Goal: Task Accomplishment & Management: Use online tool/utility

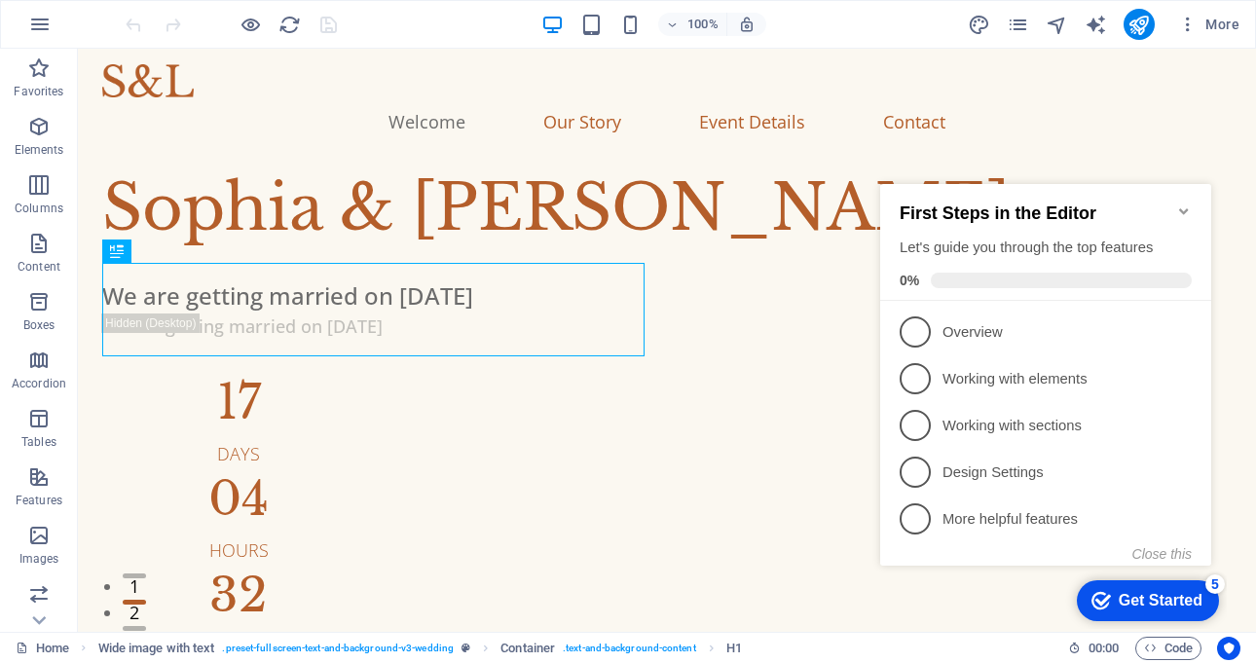
click at [1178, 204] on icon "Minimize checklist" at bounding box center [1184, 211] width 16 height 16
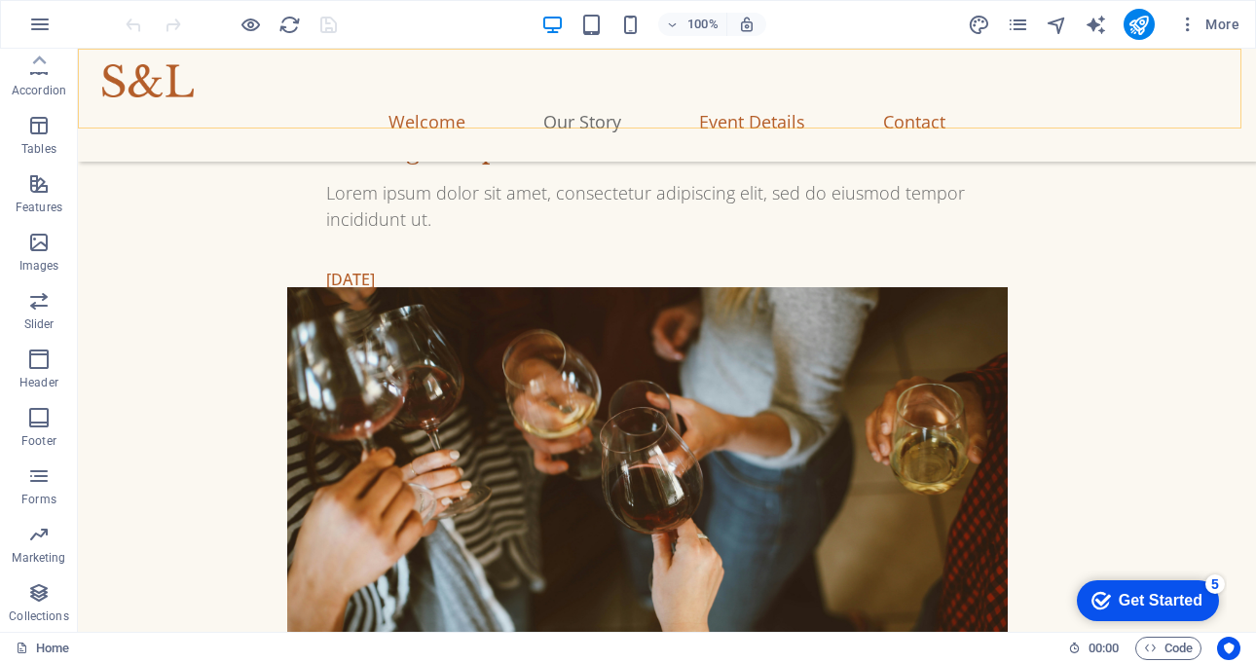
scroll to position [1363, 0]
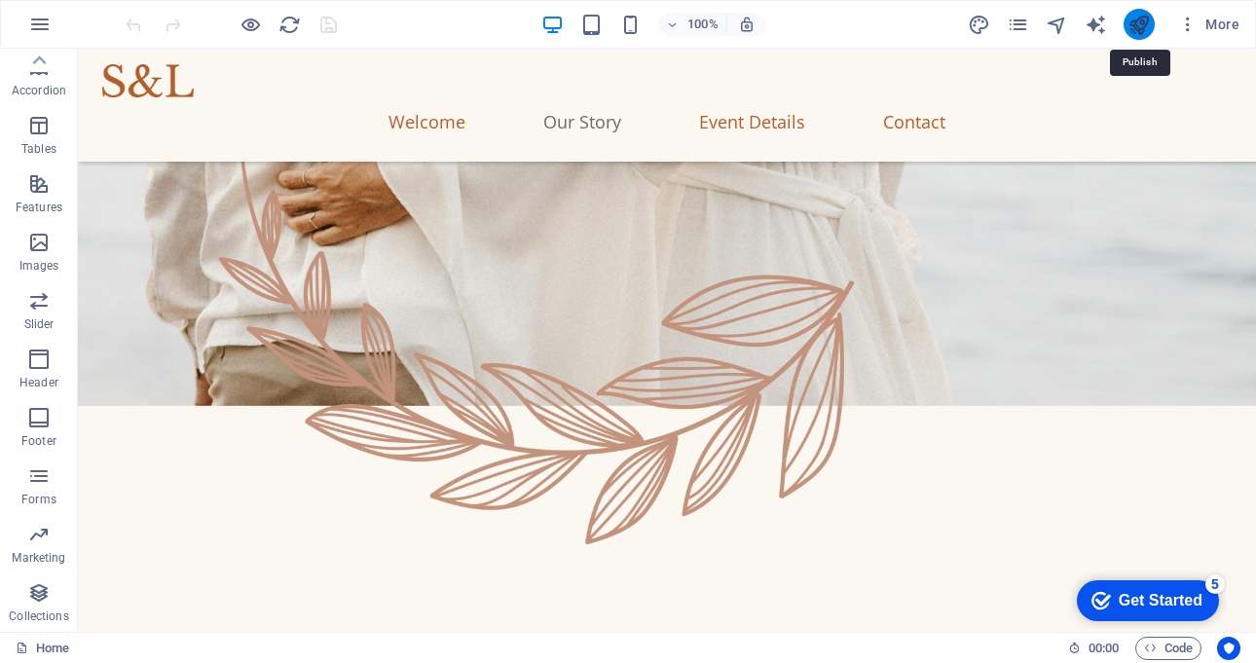
click at [1141, 29] on icon "publish" at bounding box center [1138, 25] width 22 height 22
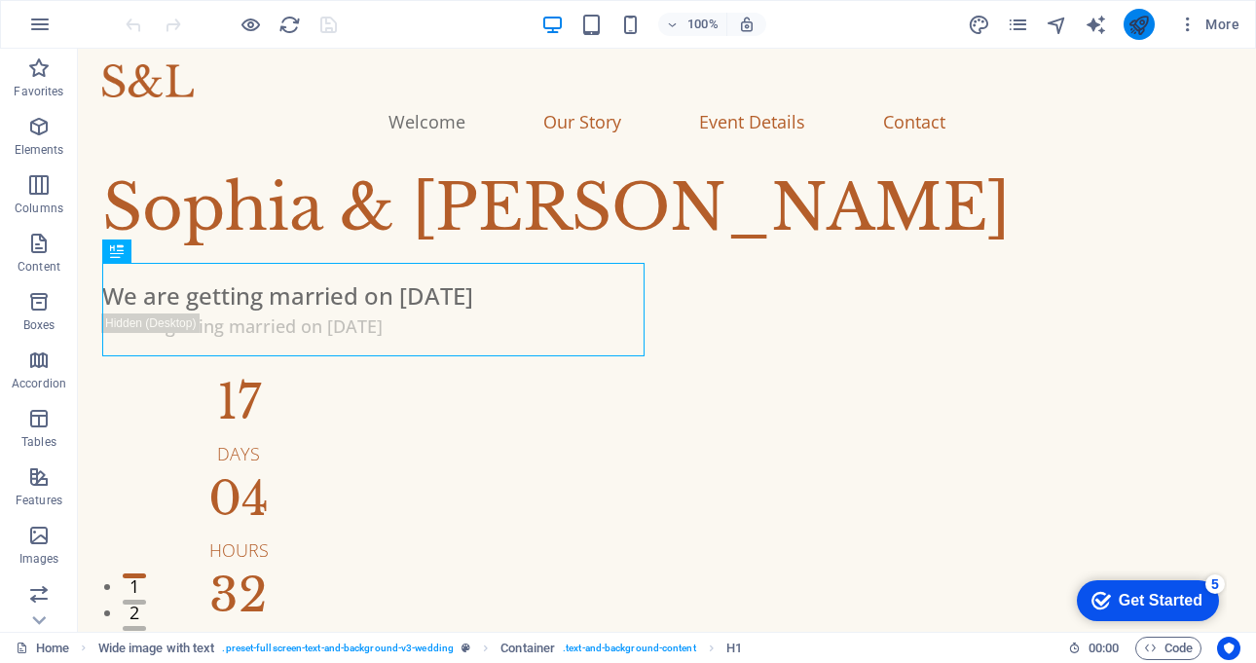
click at [1148, 27] on icon "publish" at bounding box center [1138, 25] width 22 height 22
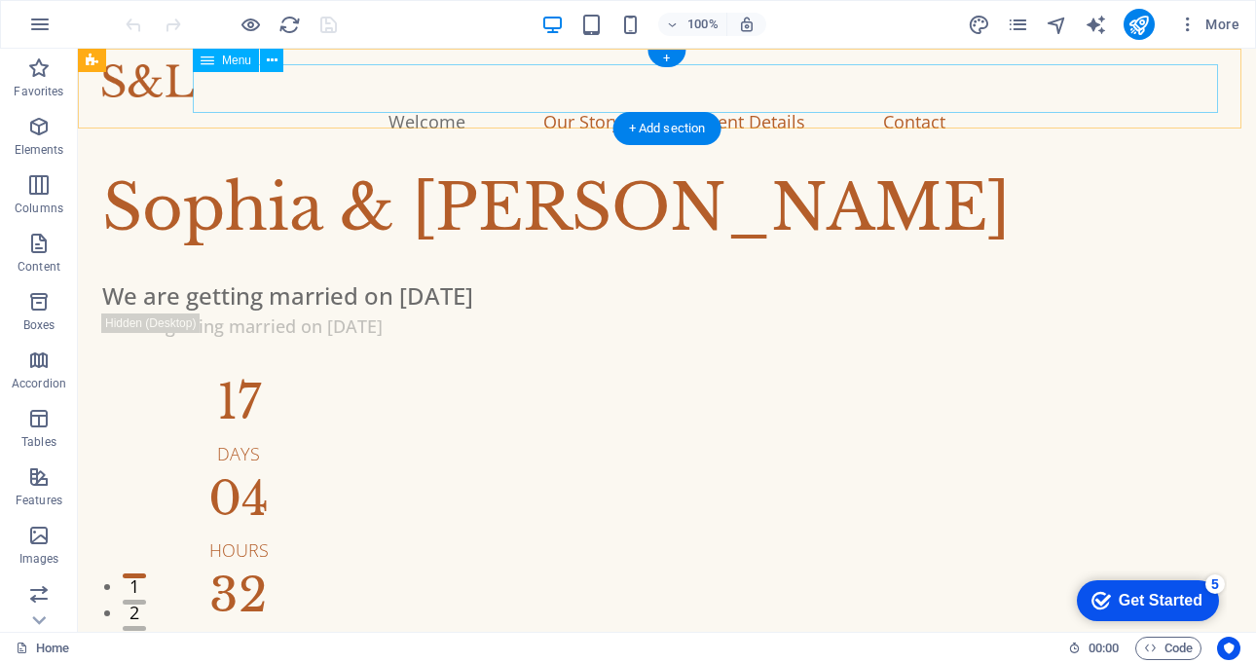
click at [488, 97] on nav "Welcome Our Story Event Details Contact" at bounding box center [666, 121] width 1129 height 49
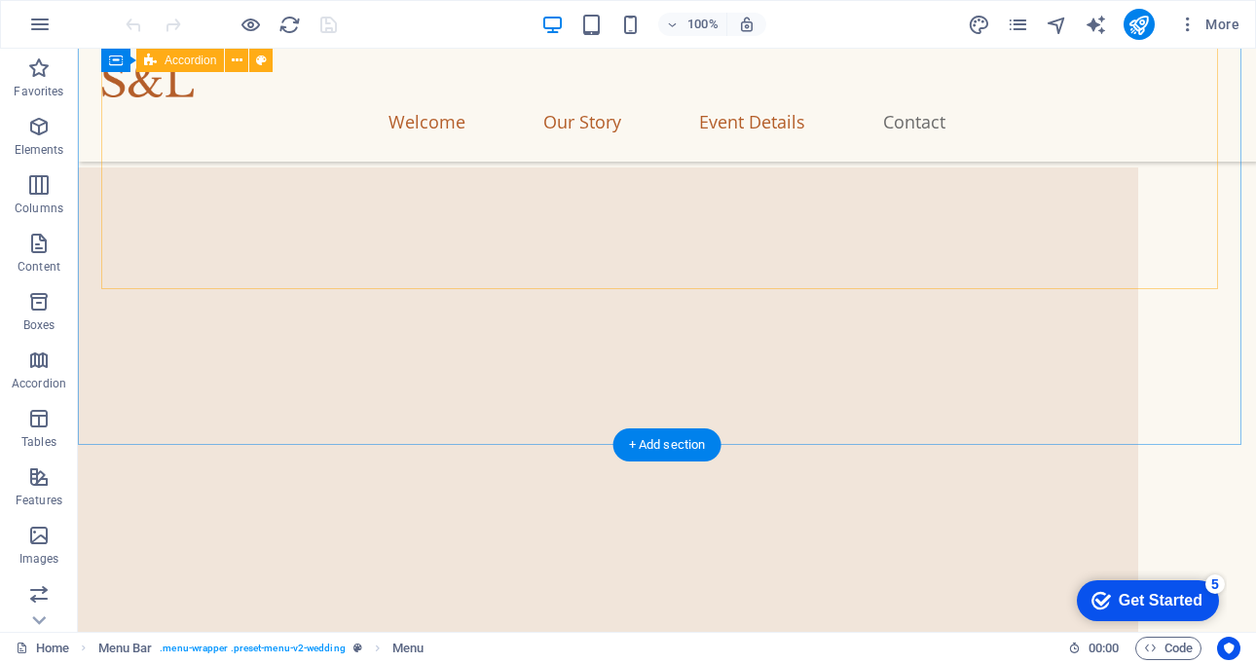
scroll to position [6755, 0]
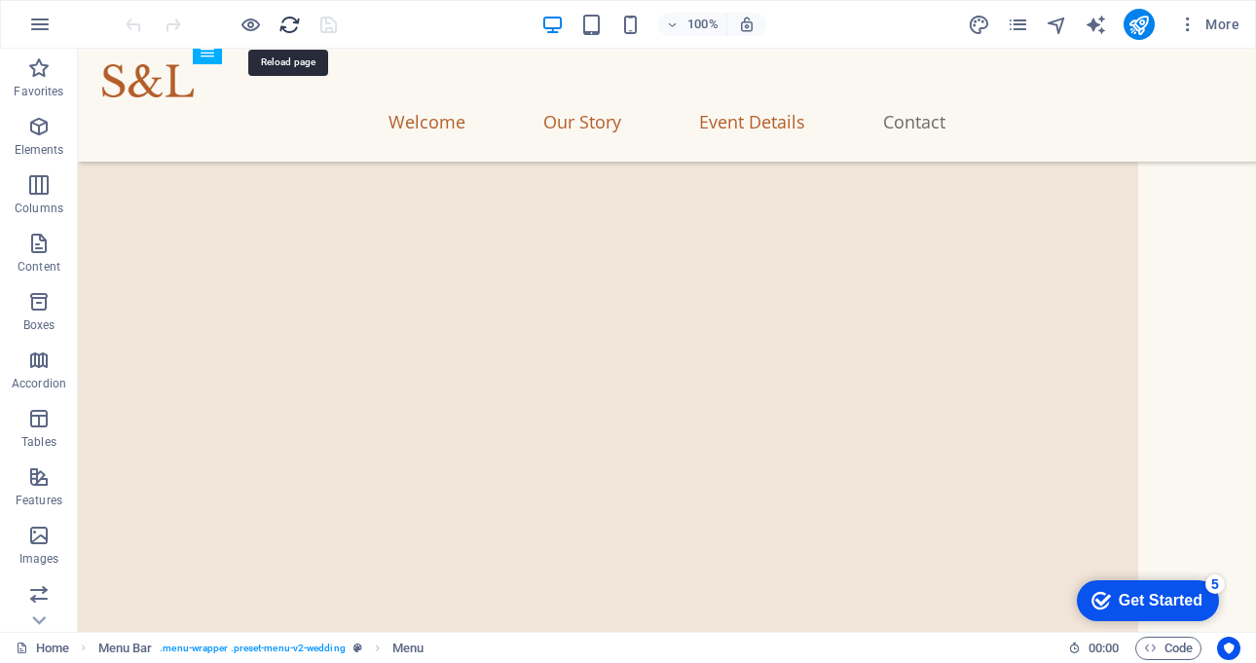
click at [290, 20] on icon "reload" at bounding box center [289, 25] width 22 height 22
click at [30, 23] on icon "button" at bounding box center [39, 24] width 23 height 23
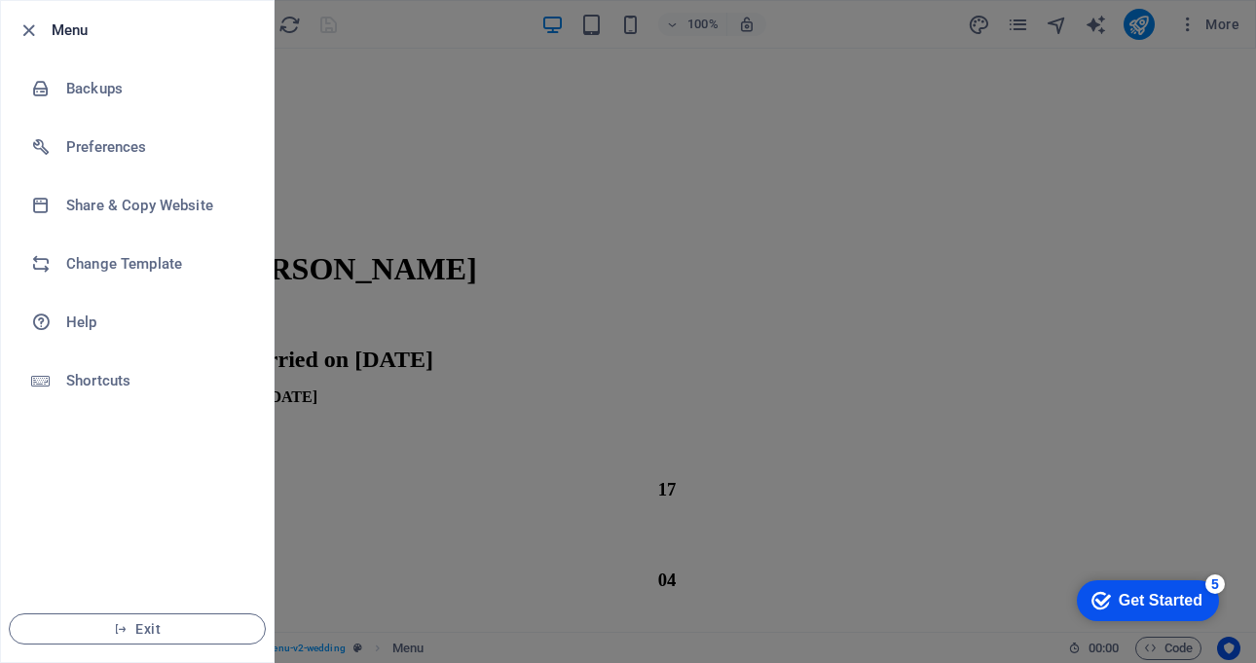
scroll to position [0, 0]
click at [556, 174] on div at bounding box center [628, 331] width 1256 height 663
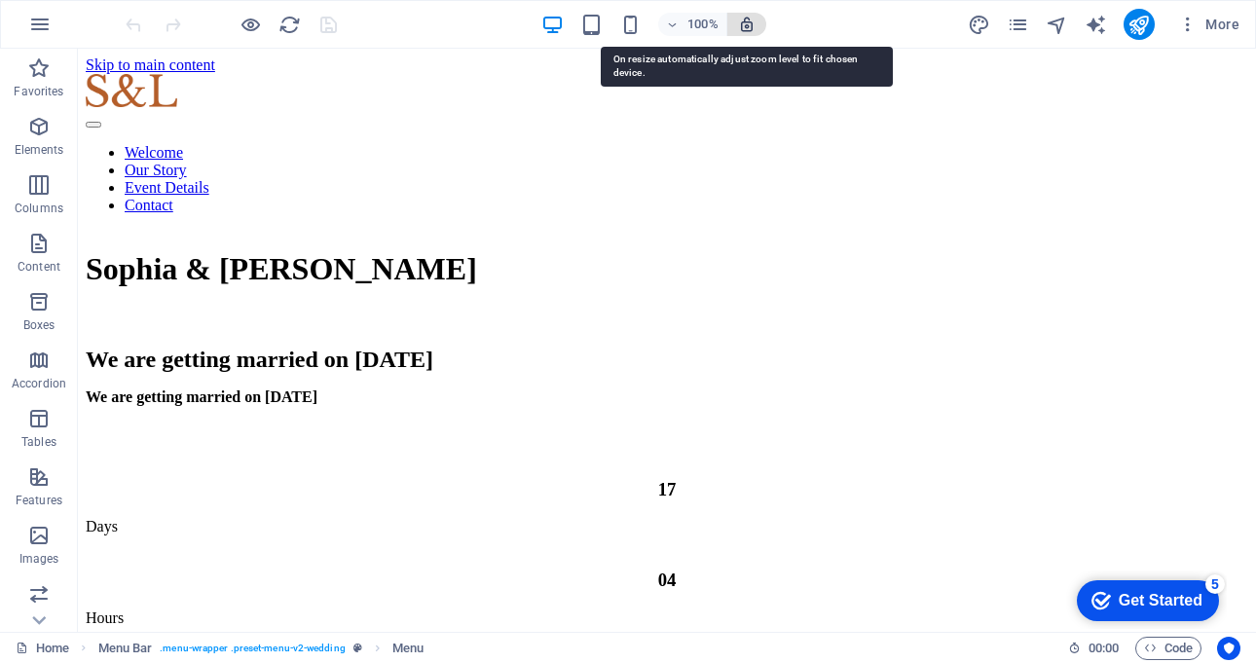
click at [748, 30] on icon "button" at bounding box center [747, 25] width 18 height 18
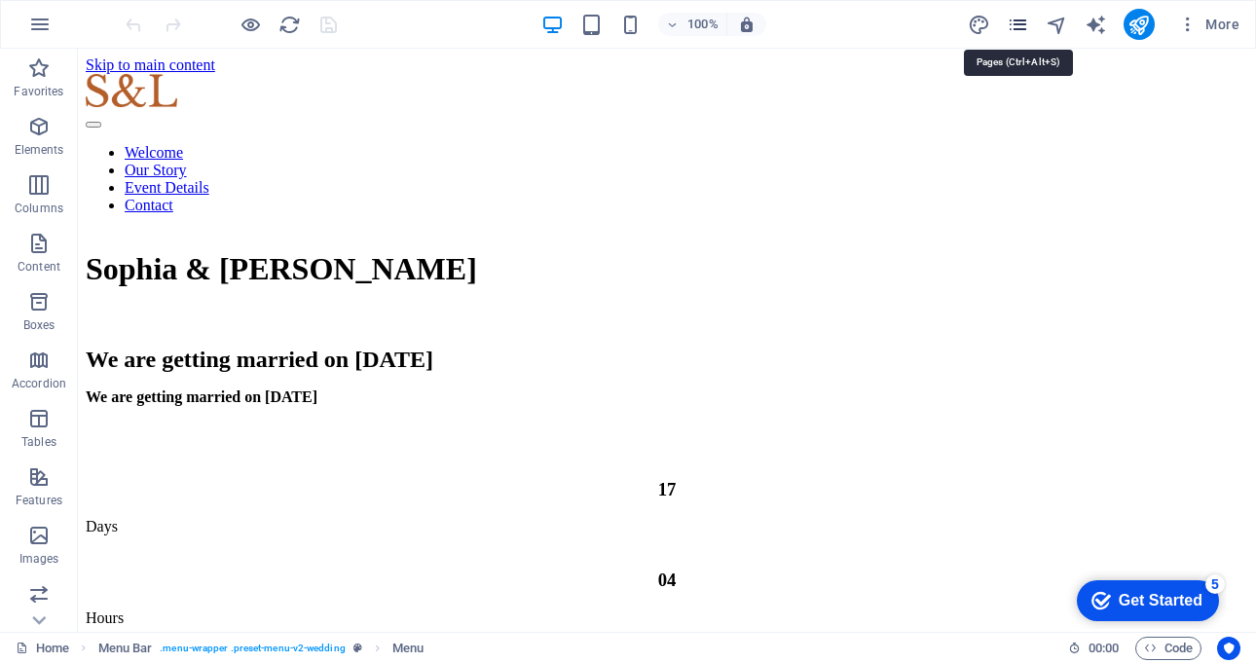
click at [1023, 19] on icon "pages" at bounding box center [1018, 25] width 22 height 22
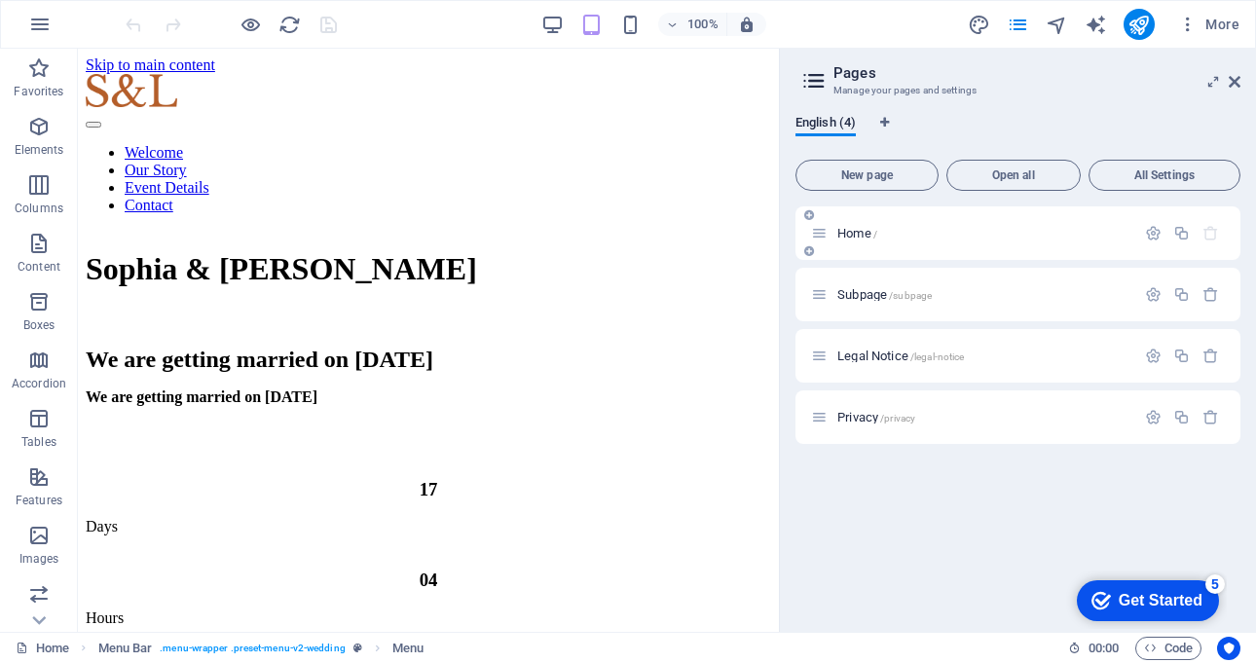
click at [864, 242] on div "Home /" at bounding box center [973, 233] width 324 height 22
click at [1131, 24] on icon "publish" at bounding box center [1138, 25] width 22 height 22
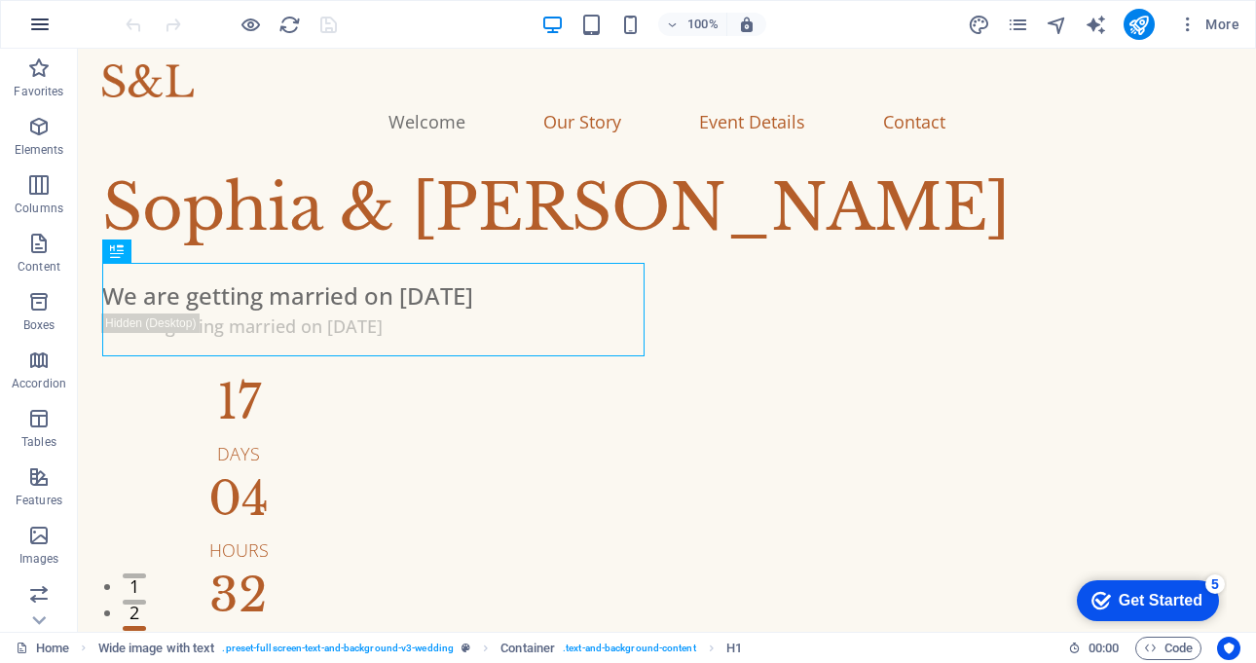
click at [37, 23] on icon "button" at bounding box center [39, 24] width 23 height 23
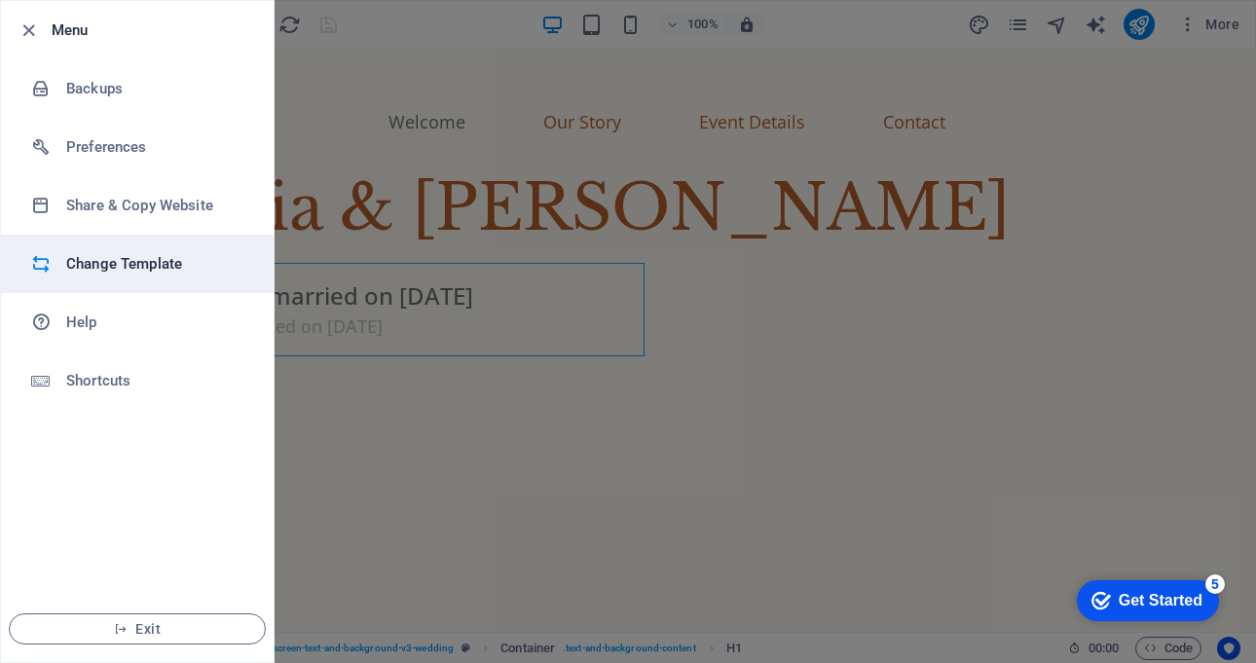
click at [150, 266] on h6 "Change Template" at bounding box center [156, 263] width 180 height 23
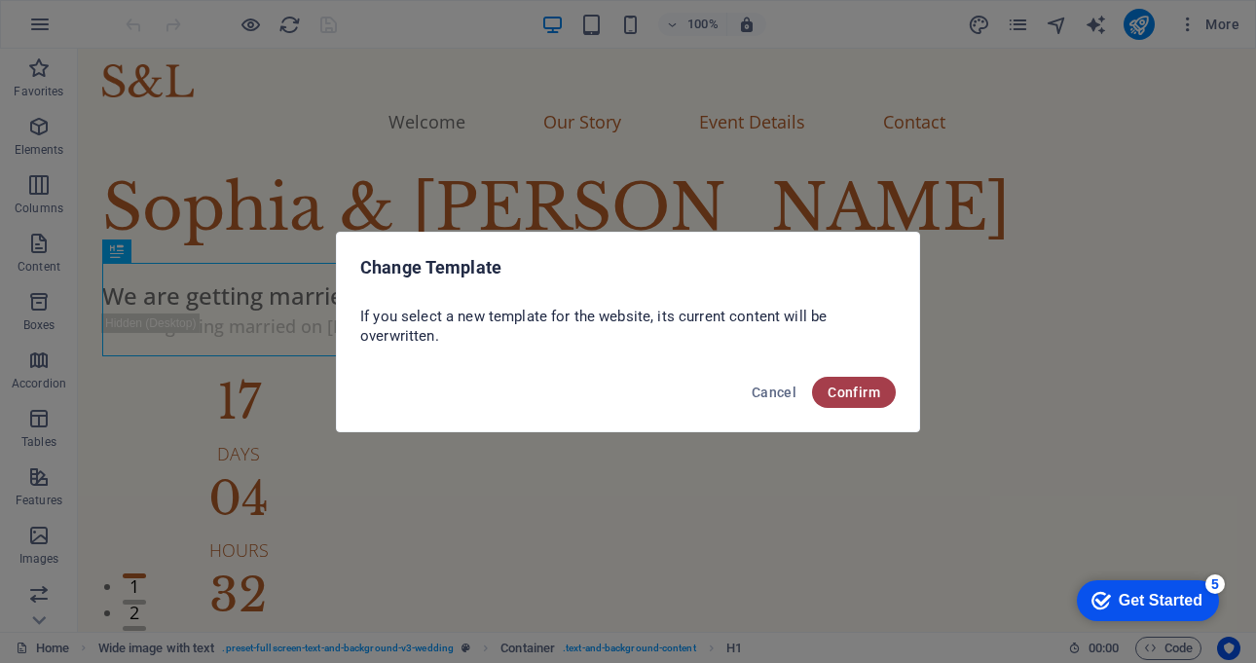
click at [867, 392] on span "Confirm" at bounding box center [853, 393] width 53 height 16
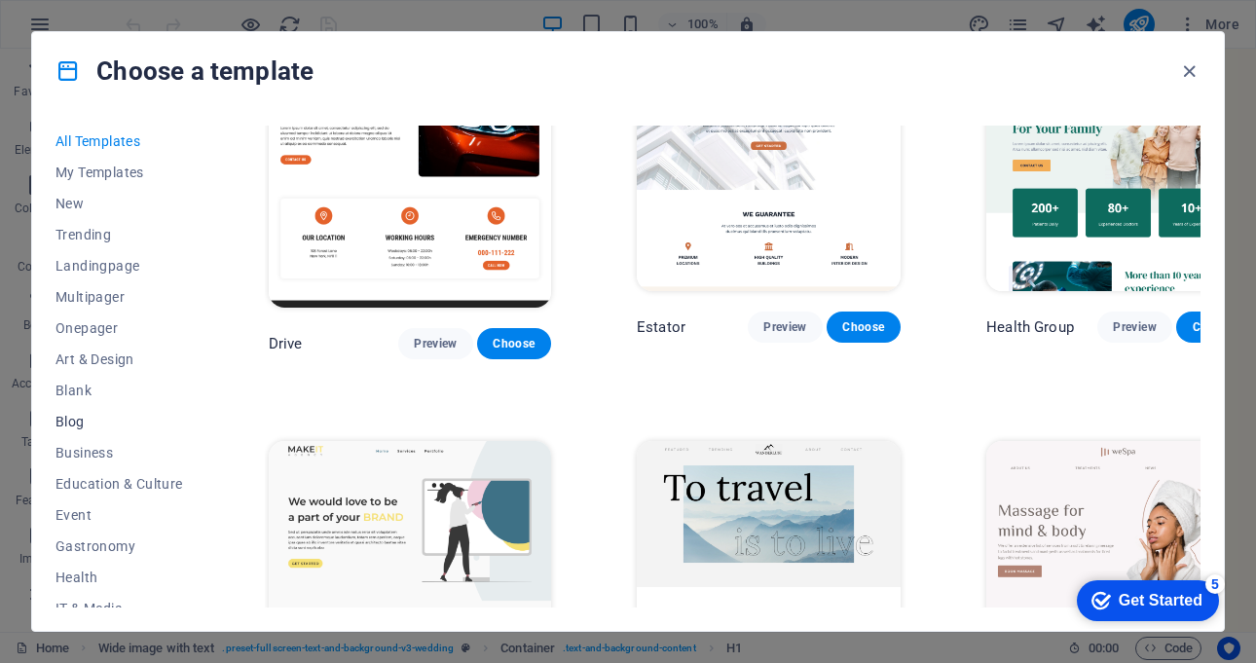
scroll to position [4997, 0]
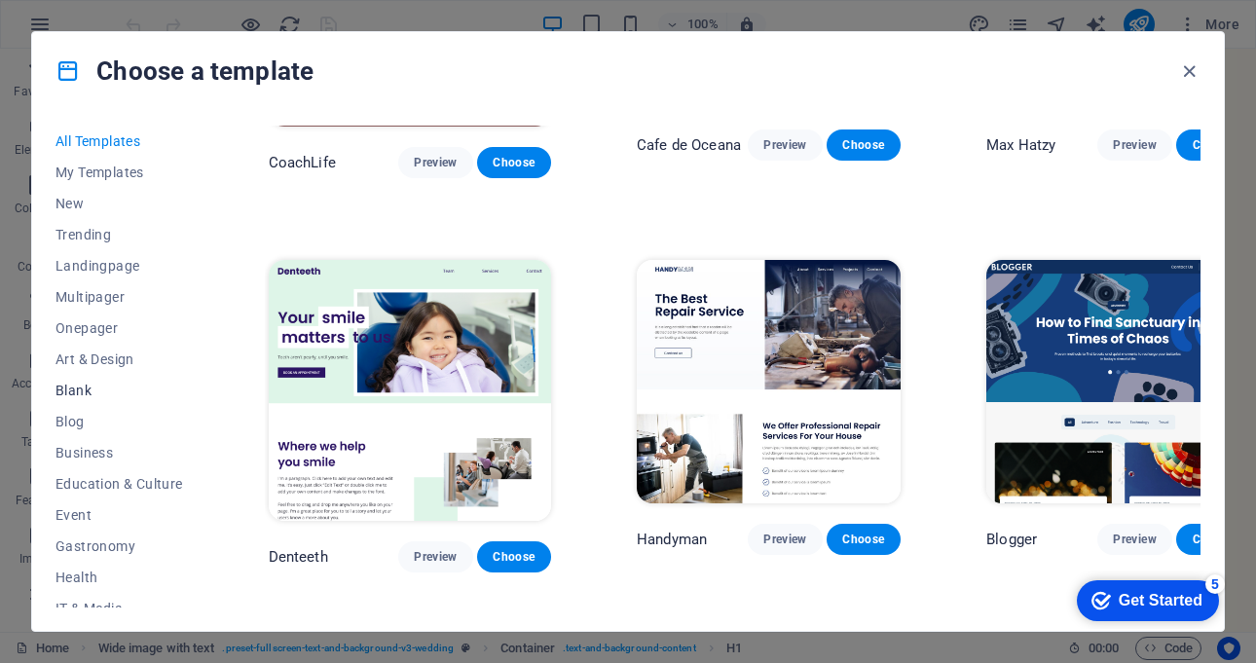
click at [71, 391] on span "Blank" at bounding box center [119, 391] width 128 height 16
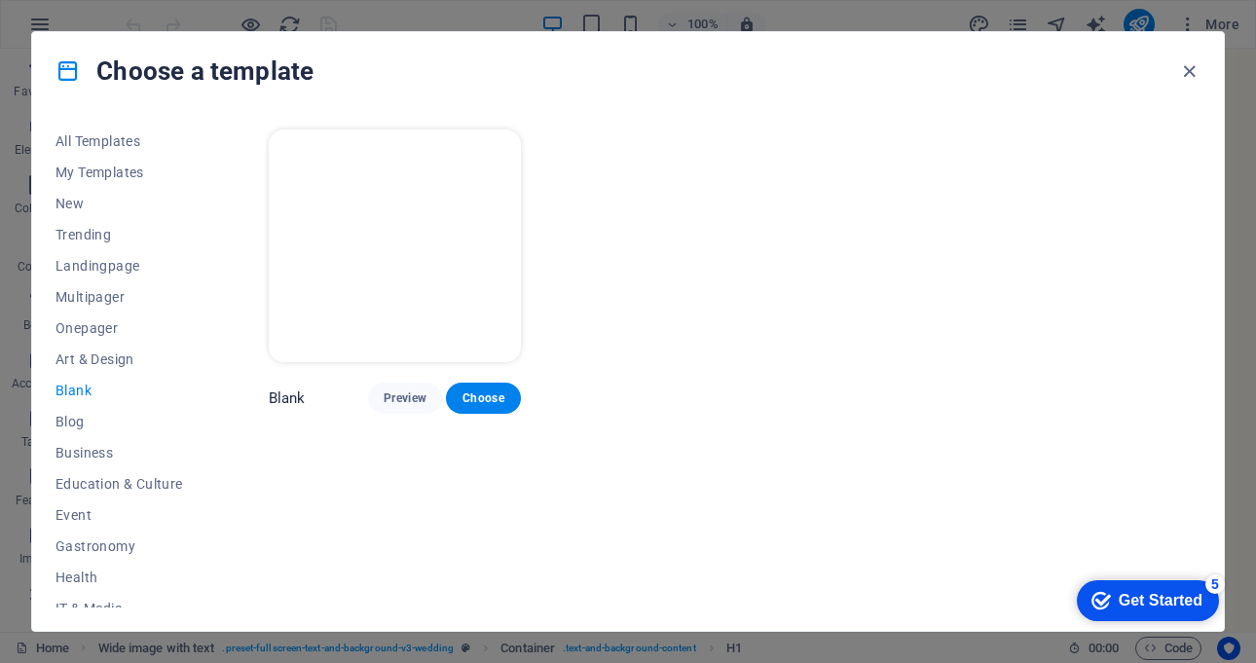
scroll to position [0, 0]
click at [273, 396] on p "Blank" at bounding box center [287, 397] width 37 height 19
click at [287, 389] on p "Blank" at bounding box center [287, 397] width 37 height 19
click at [487, 392] on span "Choose" at bounding box center [482, 398] width 43 height 16
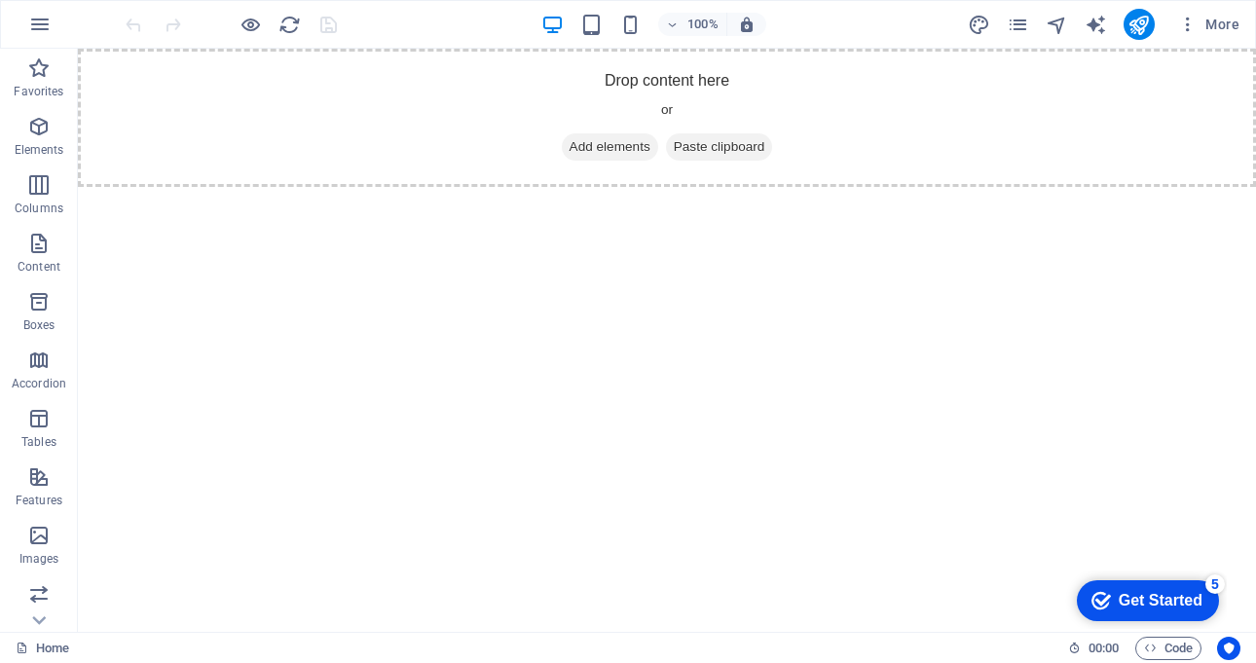
click at [329, 187] on html "Skip to main content Drop content here or Add elements Paste clipboard" at bounding box center [667, 118] width 1178 height 138
click at [494, 187] on html "Skip to main content Drop content here or Add elements Paste clipboard" at bounding box center [667, 118] width 1178 height 138
click at [285, 187] on html "Skip to main content Drop content here or Add elements Paste clipboard" at bounding box center [667, 118] width 1178 height 138
click at [280, 187] on html "Skip to main content Drop content here or Add elements Paste clipboard" at bounding box center [667, 118] width 1178 height 138
click at [437, 187] on html "Skip to main content Drop content here or Add elements Paste clipboard" at bounding box center [667, 118] width 1178 height 138
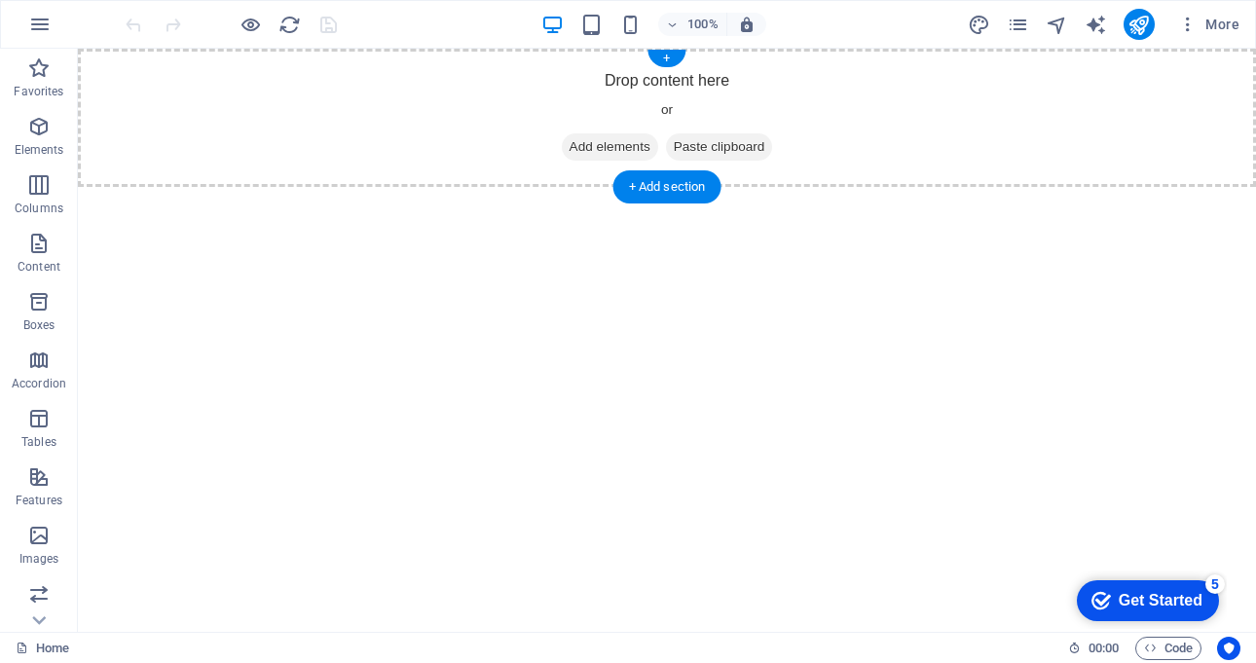
click at [664, 88] on div "Drop content here or Add elements Paste clipboard" at bounding box center [667, 118] width 1178 height 138
click at [603, 103] on div "Drop content here or Add elements Paste clipboard" at bounding box center [667, 118] width 1178 height 138
